Goal: Transaction & Acquisition: Purchase product/service

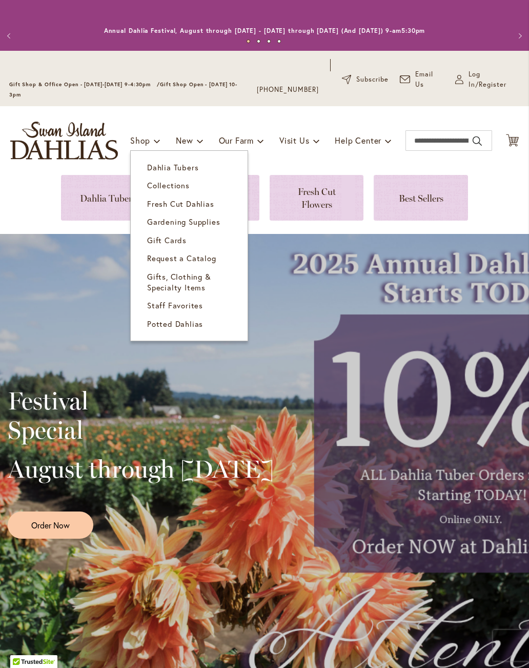
click at [154, 174] on link "Dahlia Tubers" at bounding box center [189, 167] width 117 height 18
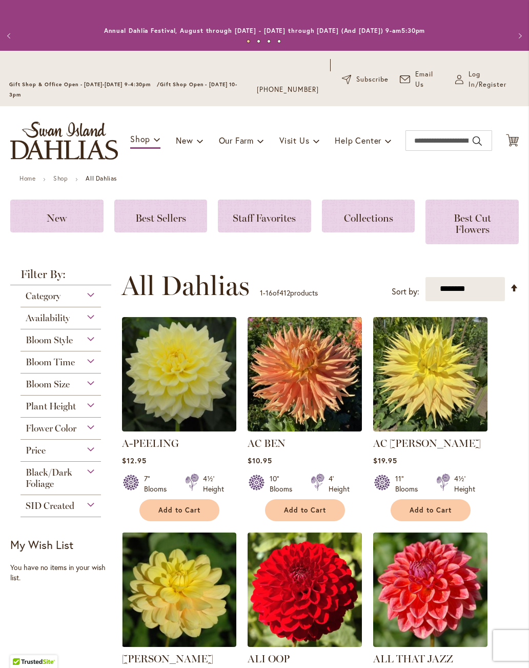
click at [39, 318] on span "Availability" at bounding box center [48, 317] width 44 height 11
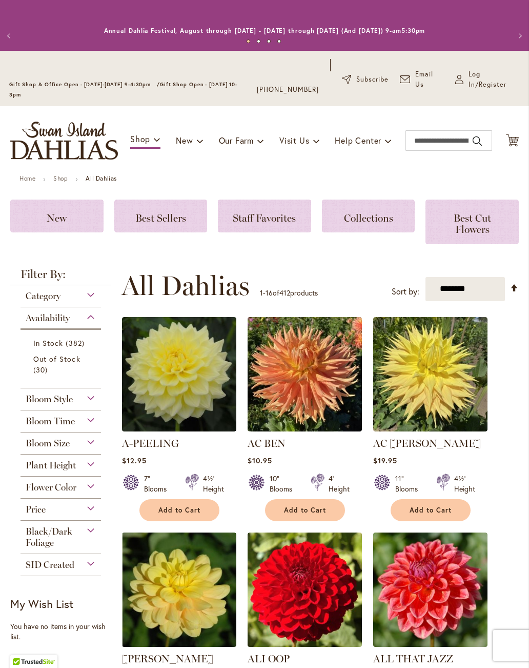
click at [41, 366] on span "30 items" at bounding box center [41, 369] width 17 height 11
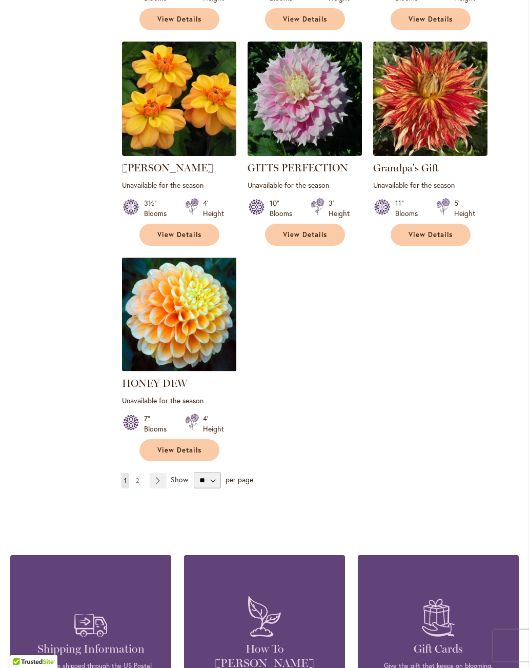
scroll to position [1118, 0]
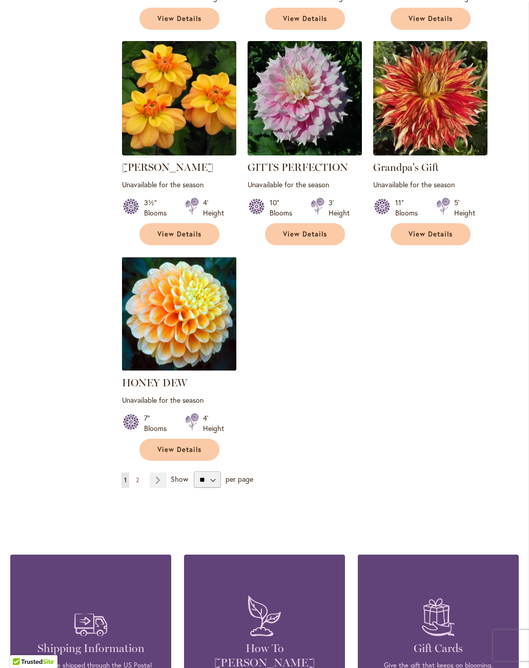
click at [139, 472] on link "Page 2" at bounding box center [137, 479] width 8 height 15
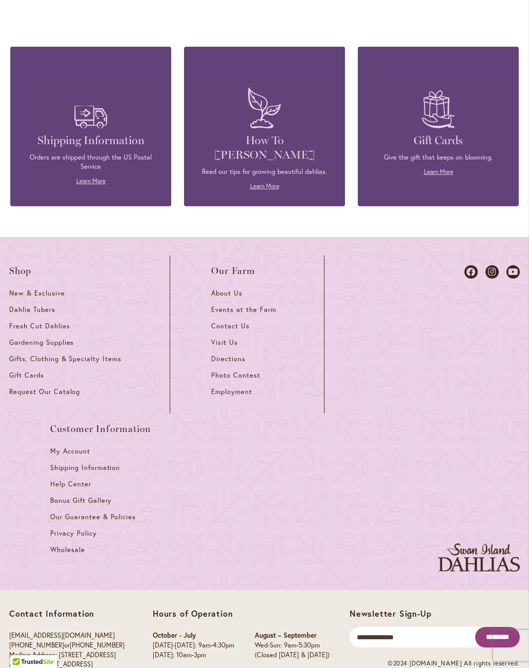
scroll to position [1424, 0]
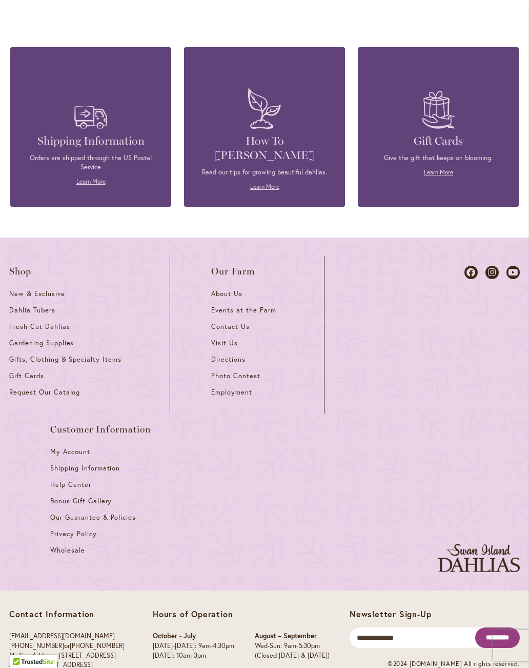
click at [59, 496] on span "Bonus Gift Gallery" at bounding box center [81, 500] width 62 height 9
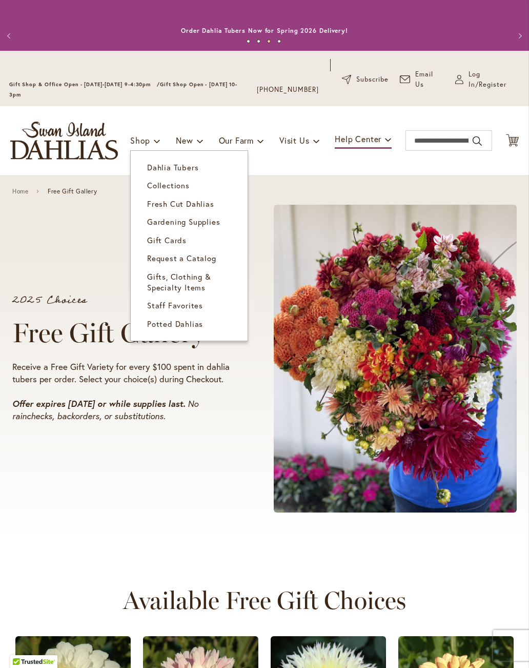
click at [156, 165] on span "Dahlia Tubers" at bounding box center [172, 167] width 51 height 10
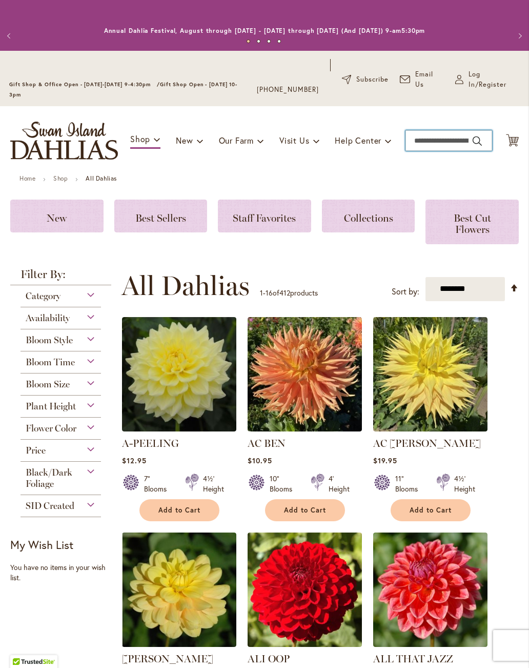
click at [441, 144] on input "Search" at bounding box center [449, 140] width 87 height 21
type input "********"
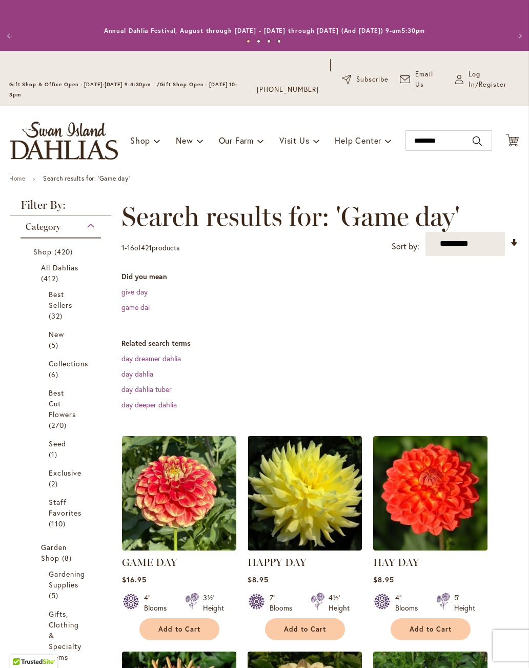
click at [140, 565] on link "GAME DAY" at bounding box center [149, 562] width 55 height 12
